Goal: Check status

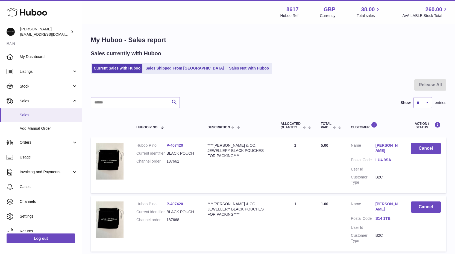
click at [24, 113] on span "Sales" at bounding box center [49, 114] width 58 height 5
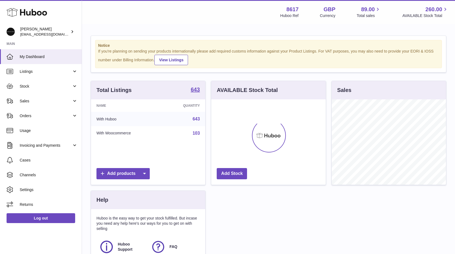
scroll to position [85, 115]
click at [32, 98] on link "Sales" at bounding box center [41, 100] width 82 height 15
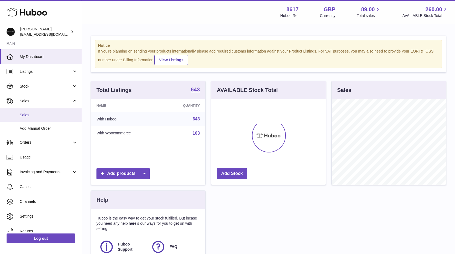
click at [30, 119] on link "Sales" at bounding box center [41, 114] width 82 height 13
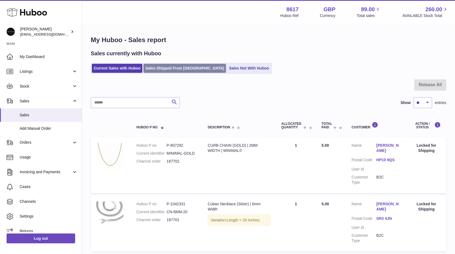
click at [156, 70] on link "Sales Shipped From Huboo" at bounding box center [185, 68] width 83 height 9
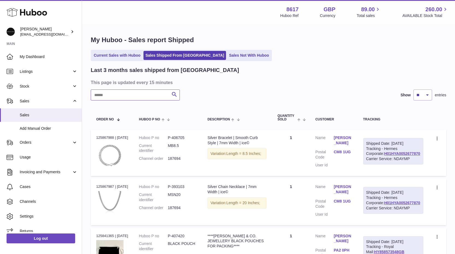
click at [121, 98] on input "text" at bounding box center [135, 94] width 89 height 11
type input "******"
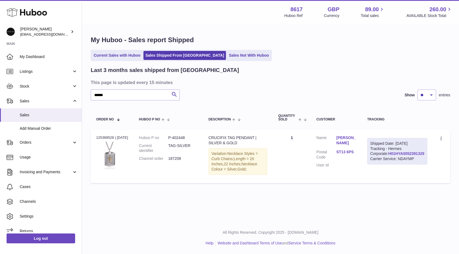
click at [407, 156] on link "H01HYA0052391329" at bounding box center [406, 153] width 36 height 4
